Goal: Navigation & Orientation: Find specific page/section

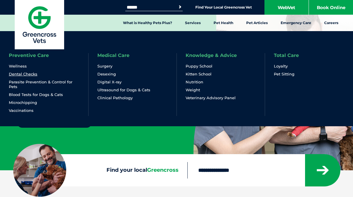
click at [33, 75] on link "Dental Checks" at bounding box center [23, 74] width 29 height 5
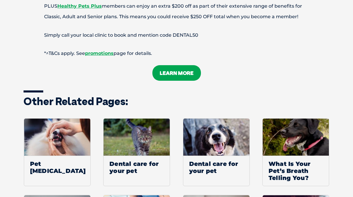
scroll to position [1475, 0]
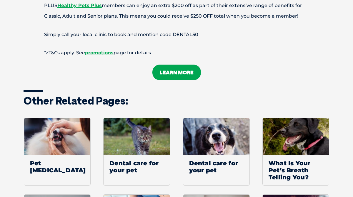
click at [182, 65] on link "LEARN MORE" at bounding box center [176, 73] width 49 height 16
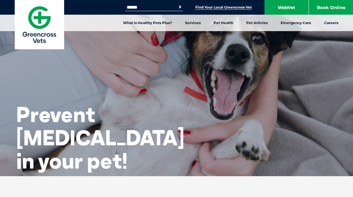
click at [229, 8] on link "Find Your Local Greencross Vet" at bounding box center [223, 7] width 56 height 5
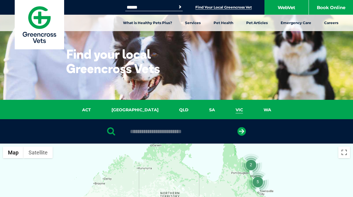
click at [225, 109] on link "VIC" at bounding box center [239, 110] width 28 height 7
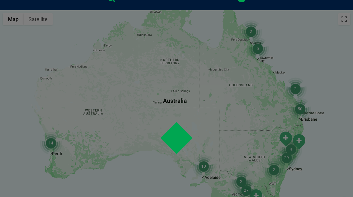
scroll to position [135, 0]
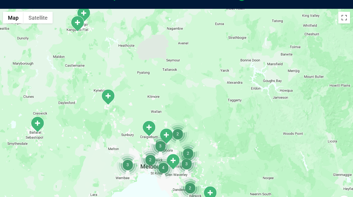
click at [164, 169] on img "4" at bounding box center [163, 168] width 22 height 22
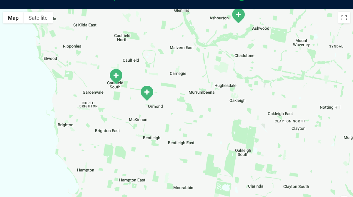
click at [118, 77] on img "Caulfield South" at bounding box center [116, 77] width 15 height 16
